Goal: Check status: Check status

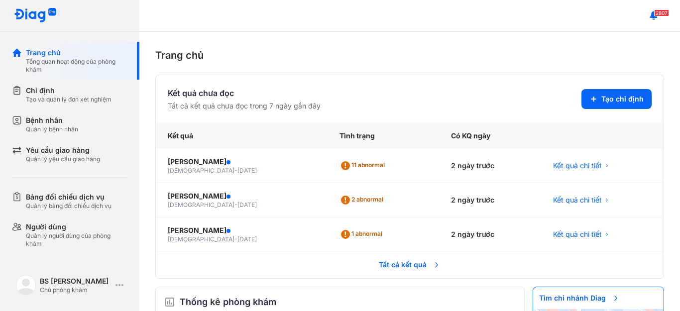
click at [415, 267] on span "Tất cả kết quả" at bounding box center [410, 265] width 74 height 22
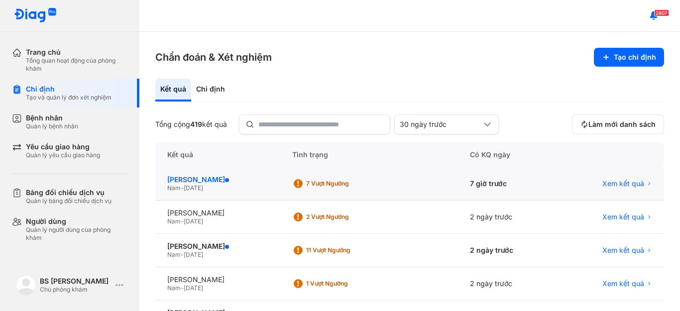
click at [207, 177] on div "PHẠM VĂN SẢNH" at bounding box center [217, 179] width 101 height 9
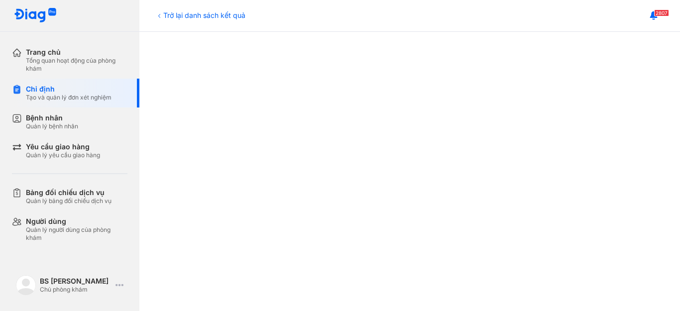
scroll to position [431, 0]
